Goal: Navigation & Orientation: Find specific page/section

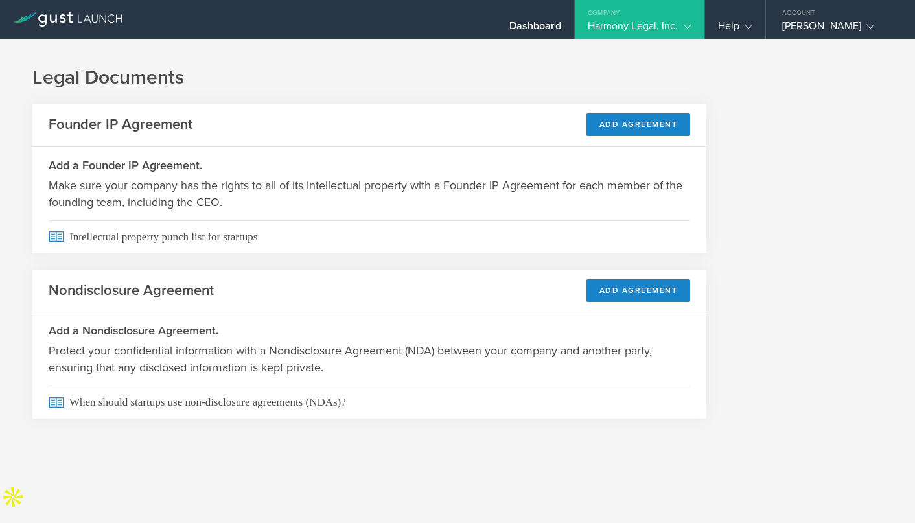
click at [384, 78] on h1 "Legal Documents" at bounding box center [457, 78] width 851 height 26
click at [688, 25] on icon at bounding box center [688, 27] width 8 height 8
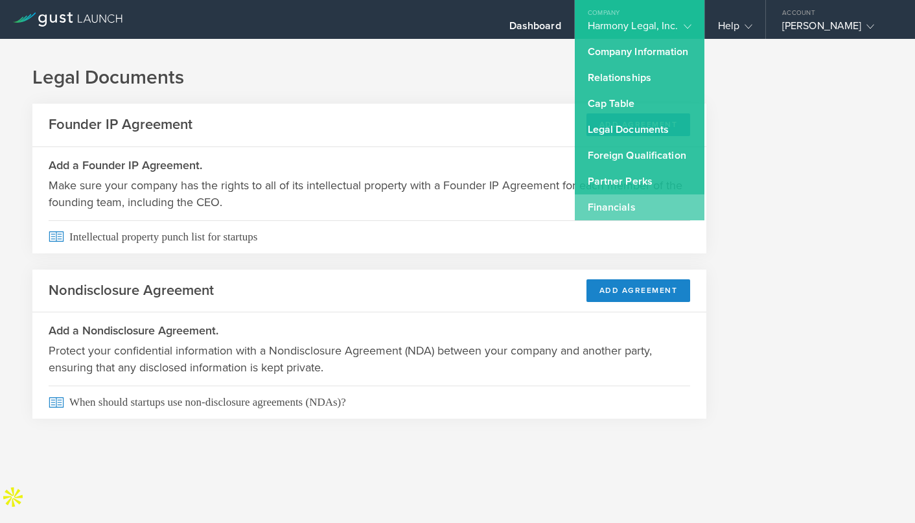
click at [609, 209] on link "Financials" at bounding box center [640, 207] width 130 height 26
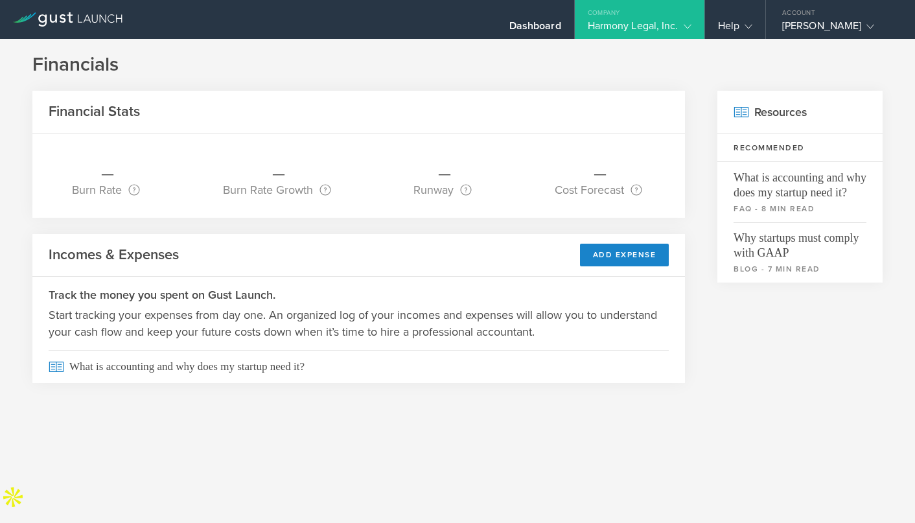
click at [688, 23] on icon at bounding box center [688, 27] width 8 height 8
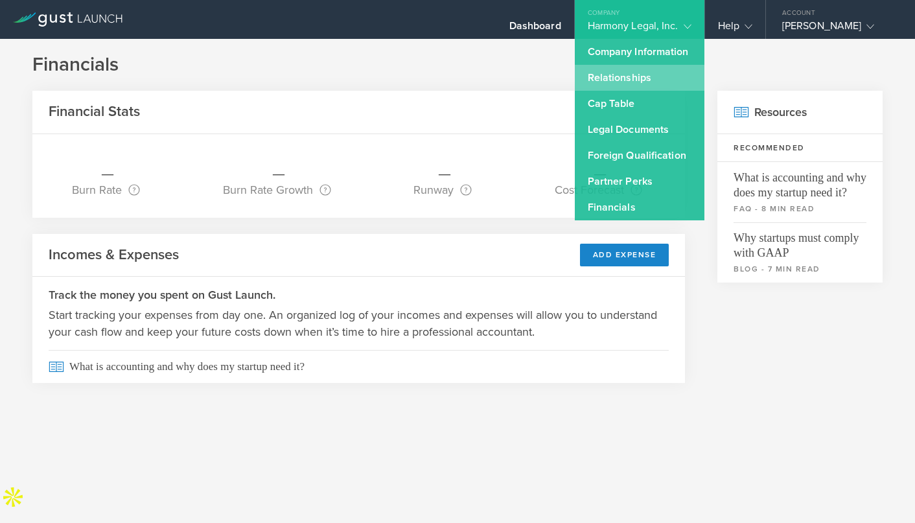
click at [639, 79] on link "Relationships" at bounding box center [640, 78] width 130 height 26
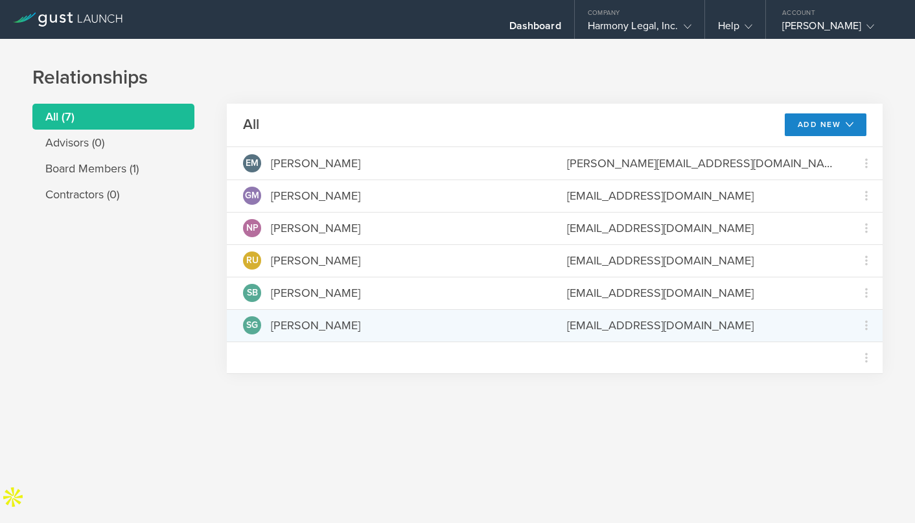
click at [307, 326] on div "[PERSON_NAME]" at bounding box center [315, 325] width 89 height 17
click at [254, 328] on span "SG" at bounding box center [252, 325] width 12 height 9
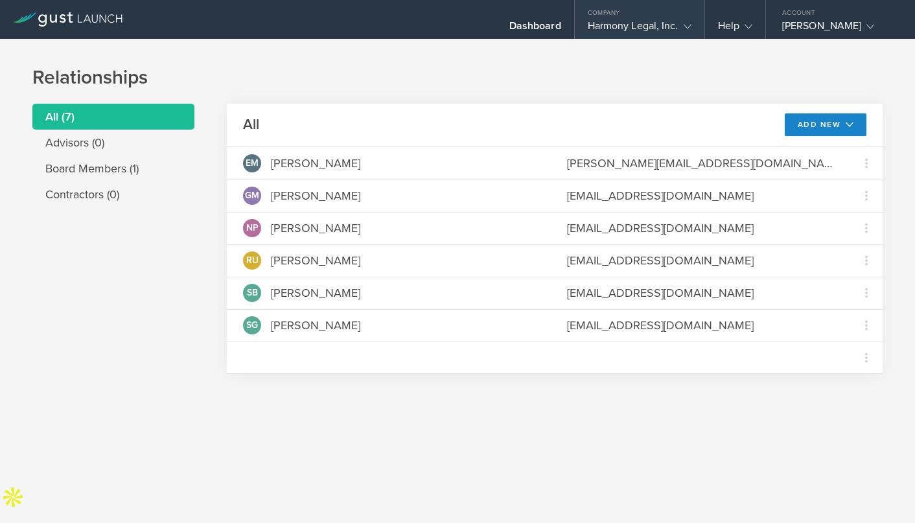
click at [674, 19] on div "Harmony Legal, Inc." at bounding box center [640, 28] width 104 height 19
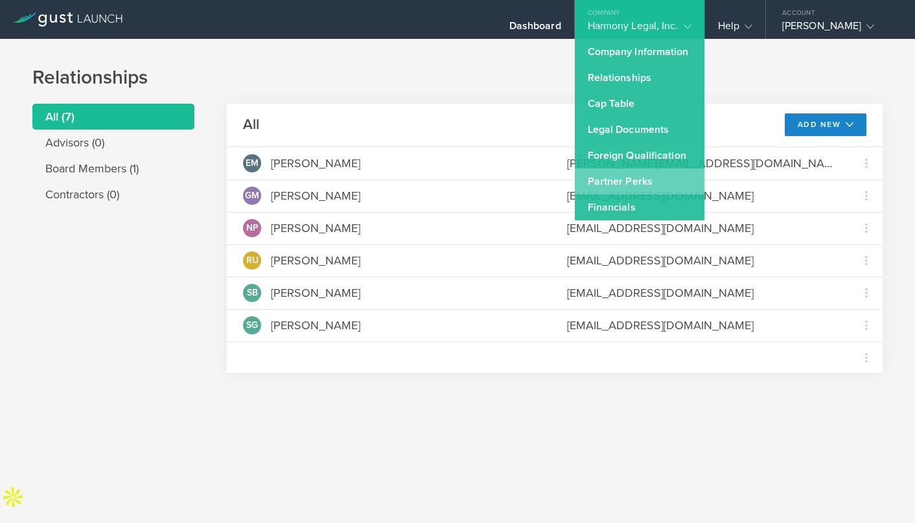
click at [612, 184] on link "Partner Perks" at bounding box center [640, 182] width 130 height 26
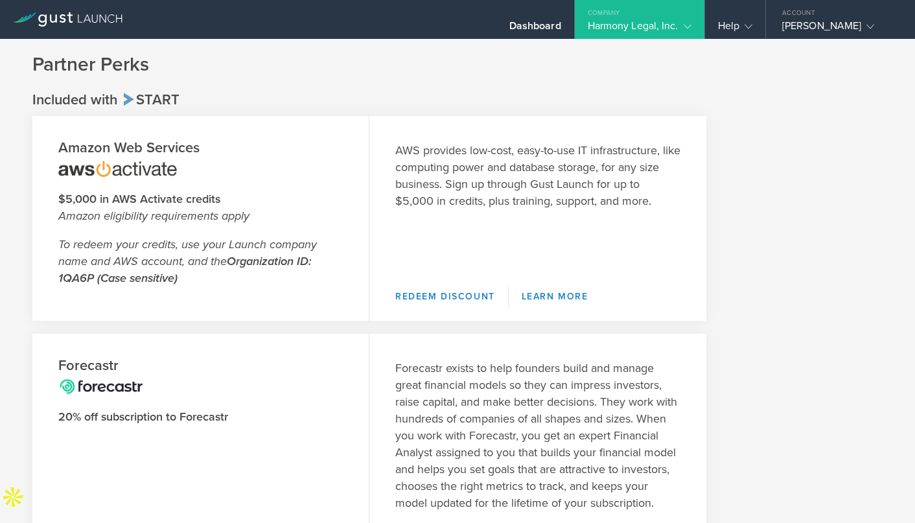
click at [639, 29] on div "Harmony Legal, Inc." at bounding box center [640, 28] width 104 height 19
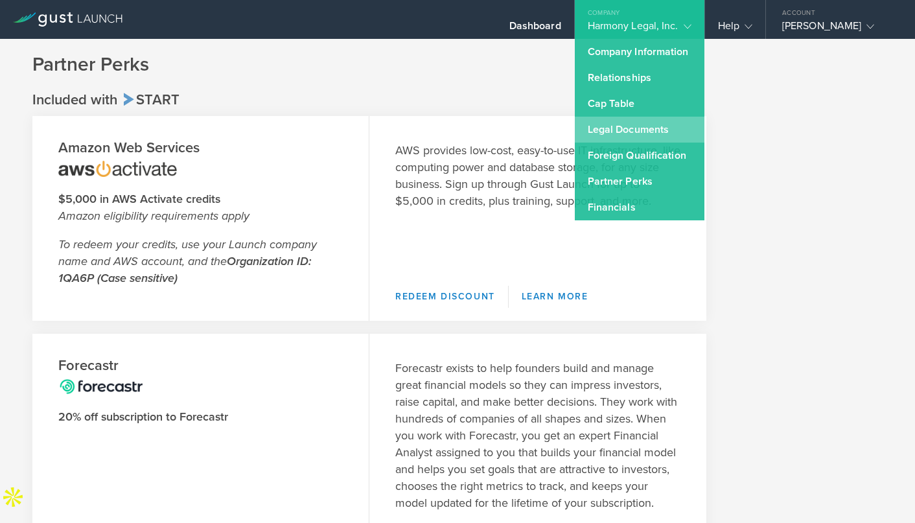
click at [644, 128] on link "Legal Documents" at bounding box center [640, 130] width 130 height 26
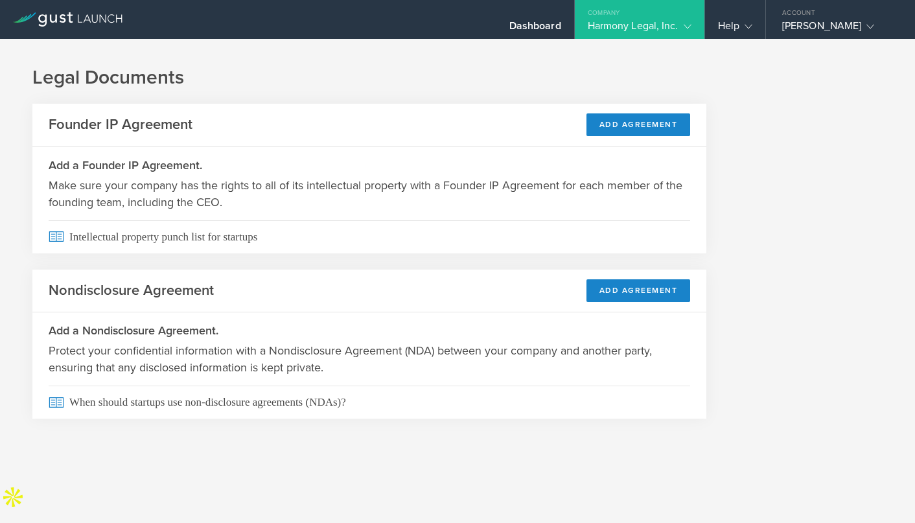
click at [687, 21] on gust-icon at bounding box center [685, 25] width 13 height 13
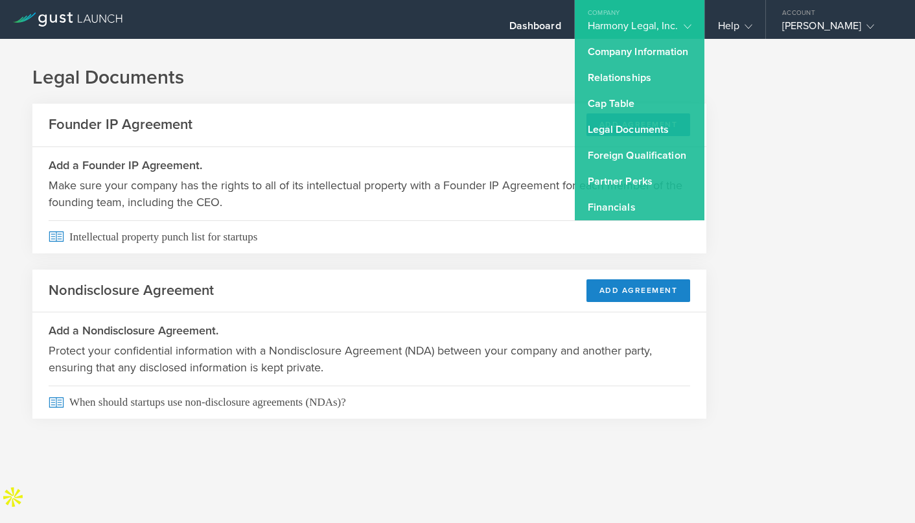
click at [784, 82] on h1 "Legal Documents" at bounding box center [457, 78] width 851 height 26
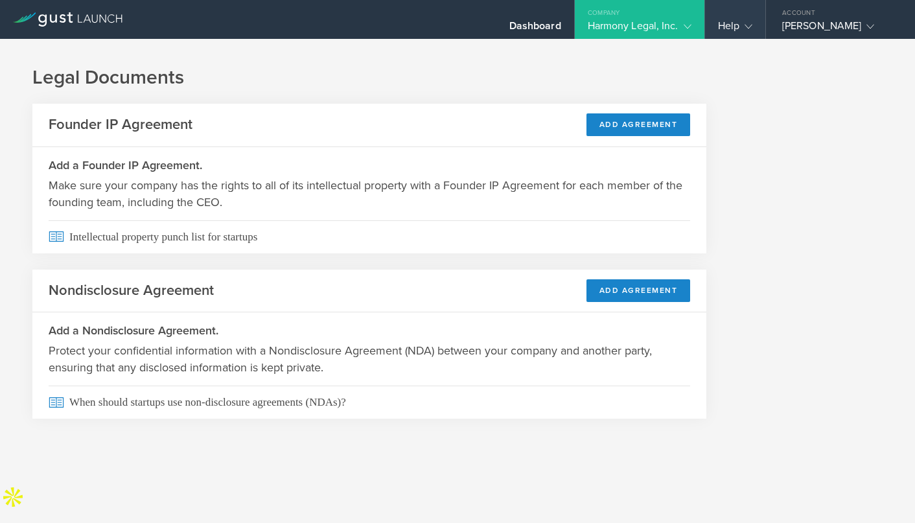
click at [733, 21] on div "Help" at bounding box center [735, 28] width 34 height 19
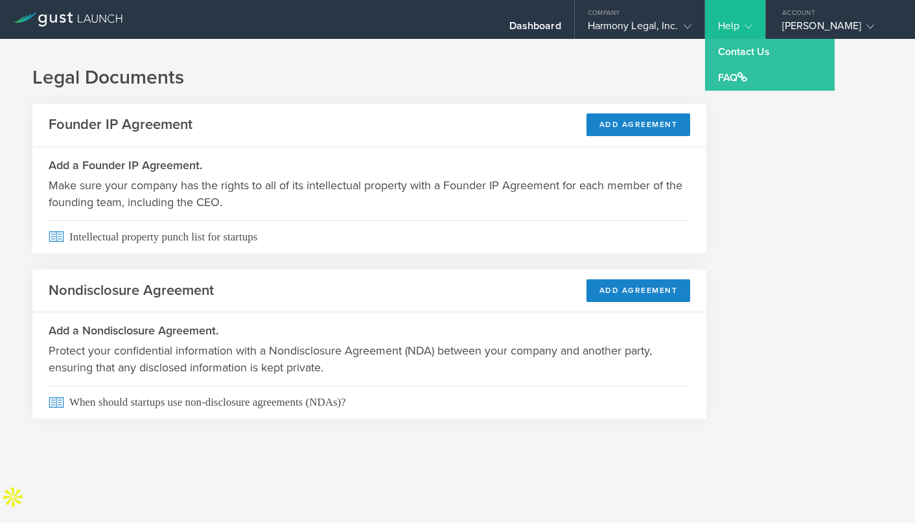
click at [524, 45] on div "Legal Documents Founder IP Agreement Add Agreement Add a Founder IP Agreement. …" at bounding box center [457, 253] width 915 height 429
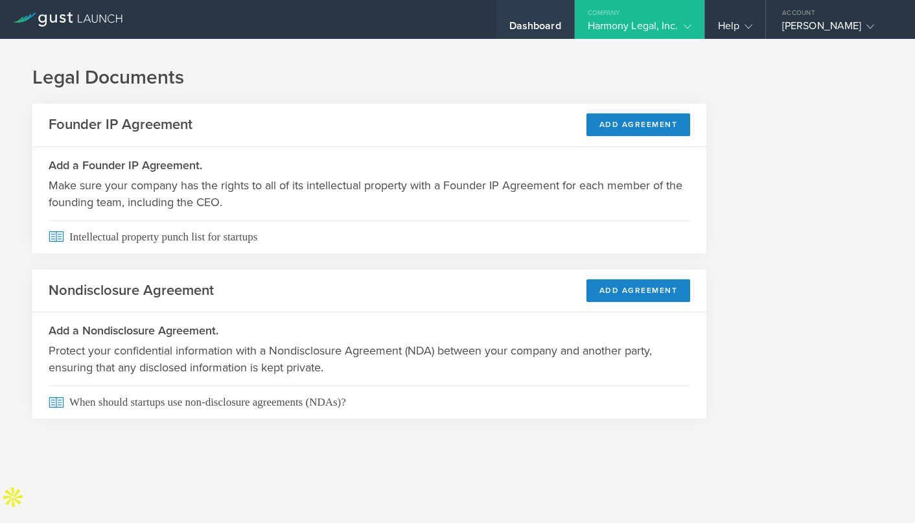
click at [535, 20] on div "Dashboard" at bounding box center [536, 28] width 52 height 19
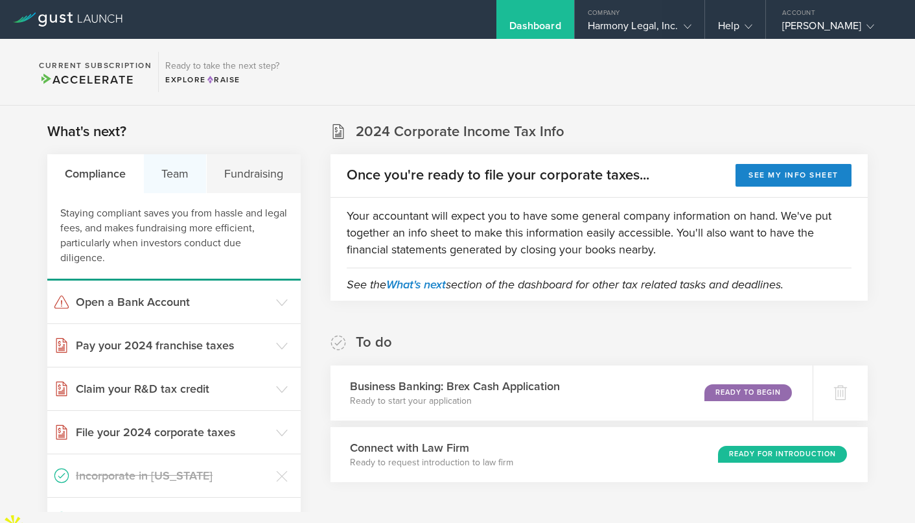
click at [176, 172] on div "Team" at bounding box center [175, 173] width 63 height 39
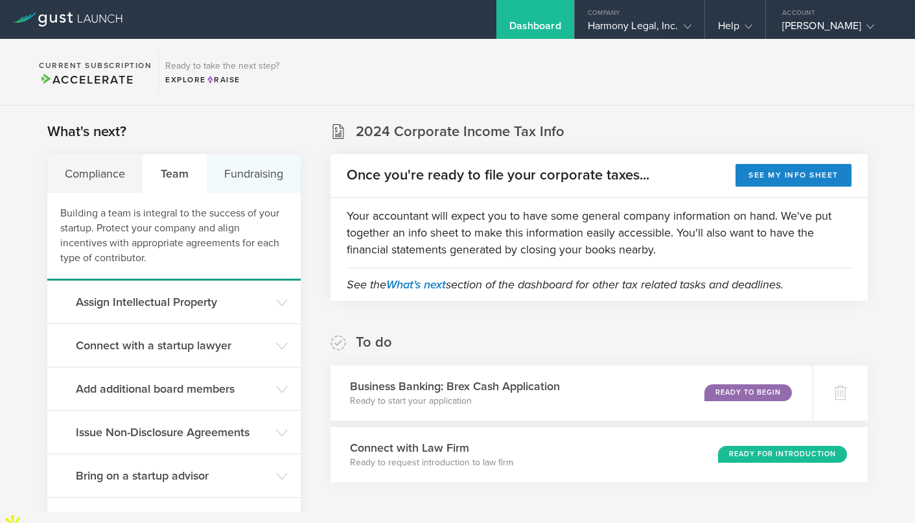
click at [245, 171] on div "Fundraising" at bounding box center [254, 173] width 94 height 39
